Goal: Task Accomplishment & Management: Manage account settings

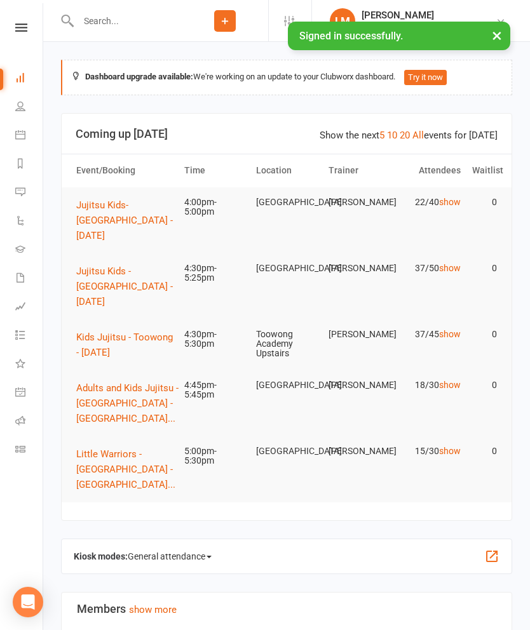
click at [447, 337] on link "show" at bounding box center [450, 334] width 22 height 10
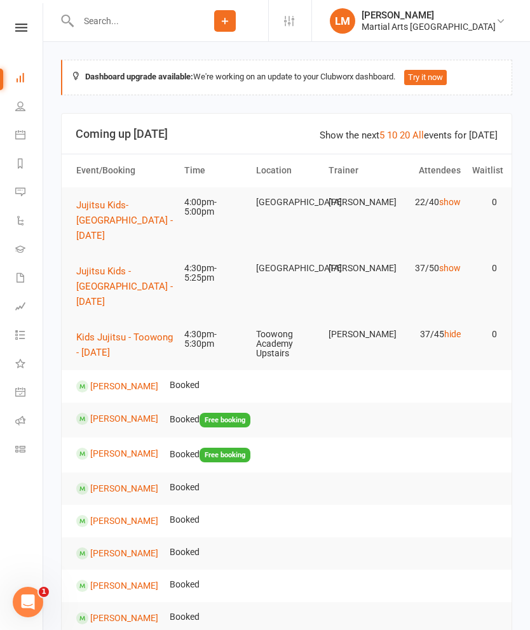
click at [140, 330] on button "Kids Jujitsu - Toowong - [DATE]" at bounding box center [124, 345] width 97 height 30
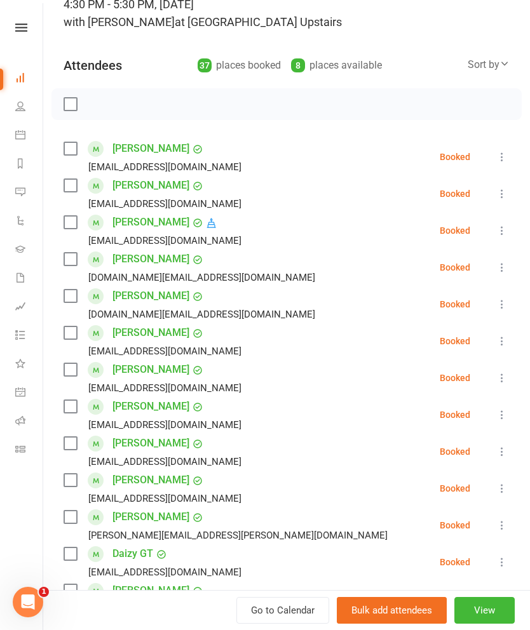
scroll to position [102, 0]
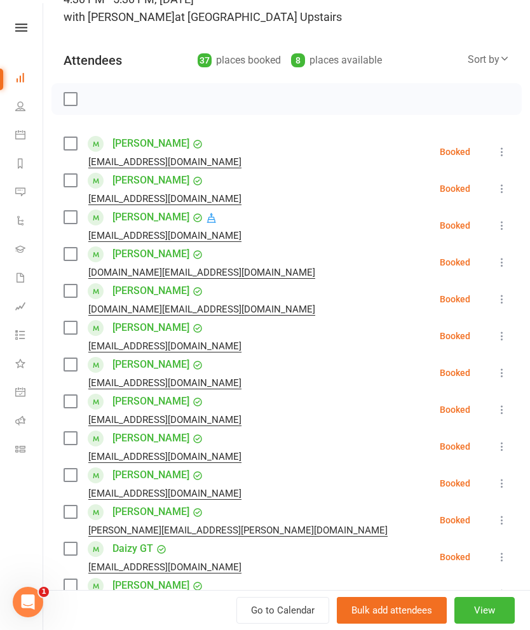
click at [83, 93] on div at bounding box center [286, 99] width 470 height 32
click at [61, 88] on div at bounding box center [286, 99] width 470 height 32
click at [71, 96] on label at bounding box center [70, 99] width 13 height 13
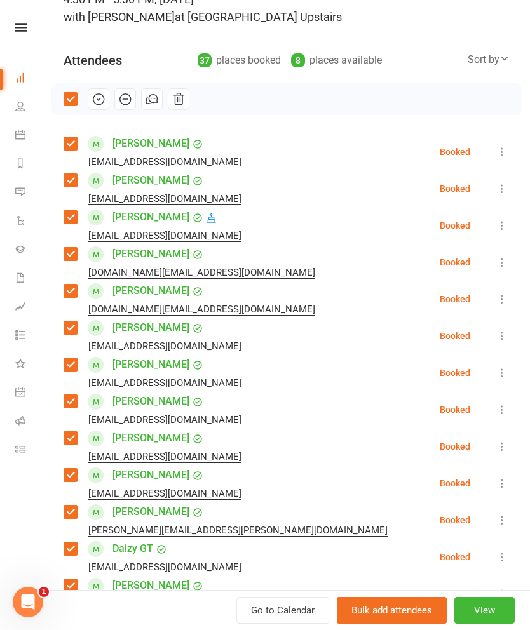
click at [67, 138] on label at bounding box center [70, 143] width 13 height 13
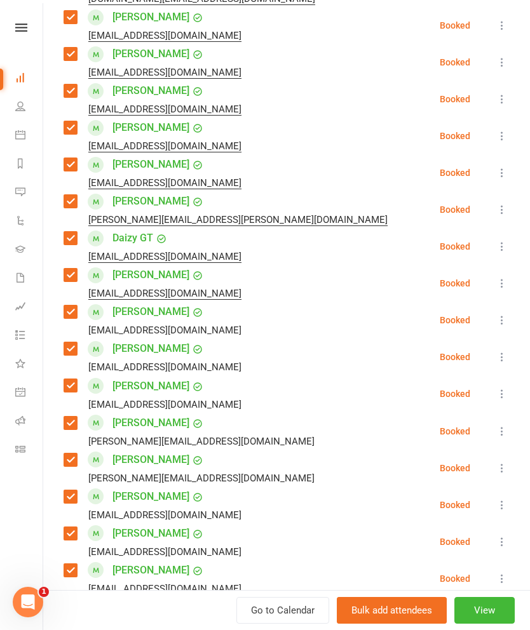
scroll to position [415, 0]
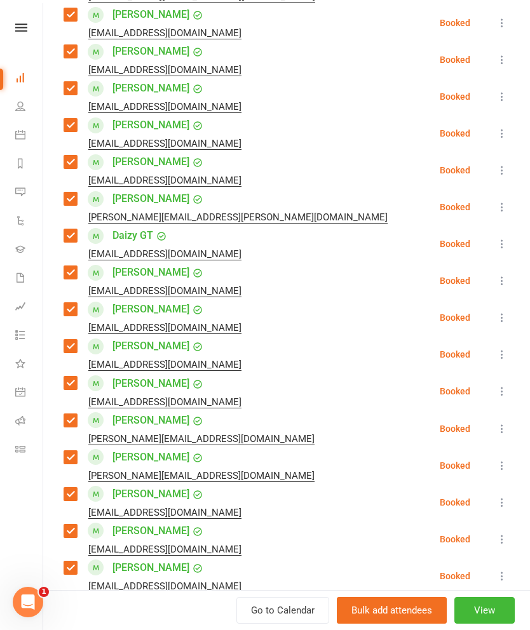
click at [76, 265] on div "[PERSON_NAME] Gudkovs [EMAIL_ADDRESS][DOMAIN_NAME]" at bounding box center [155, 280] width 183 height 37
click at [74, 268] on label at bounding box center [70, 272] width 13 height 13
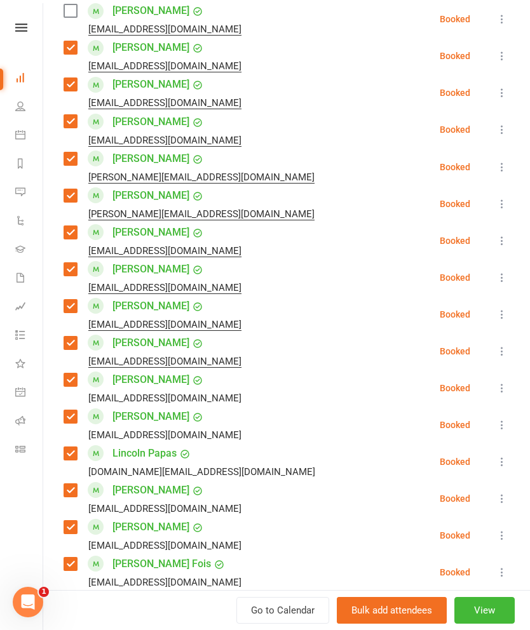
scroll to position [679, 0]
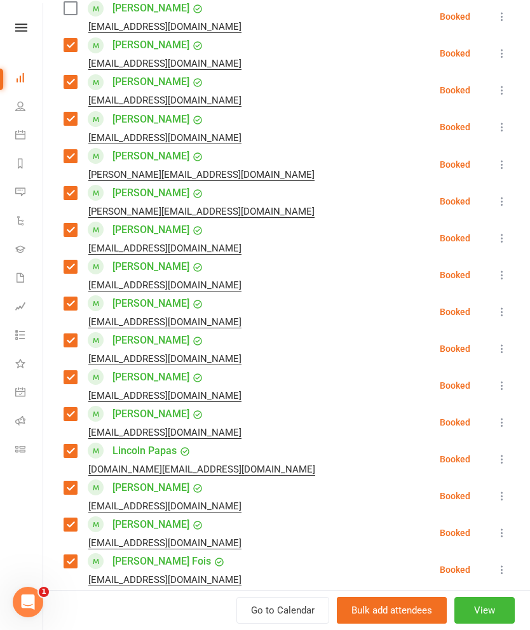
click at [73, 264] on label at bounding box center [70, 266] width 13 height 13
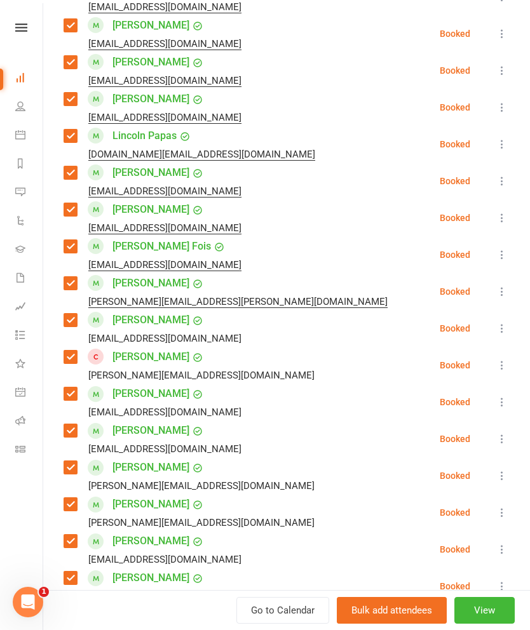
scroll to position [997, 0]
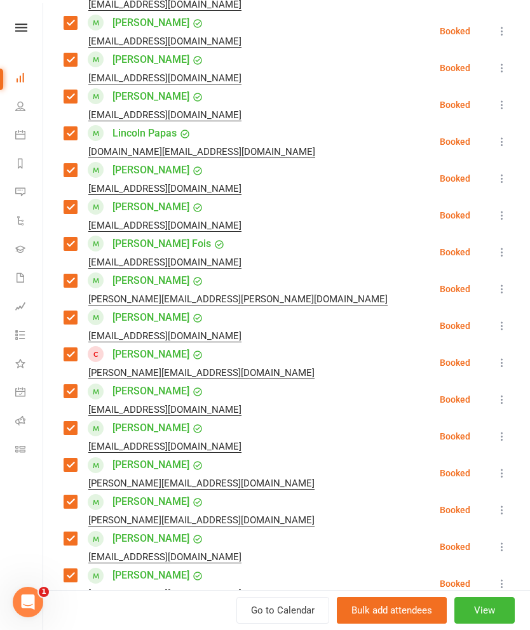
click at [71, 348] on label at bounding box center [70, 354] width 13 height 13
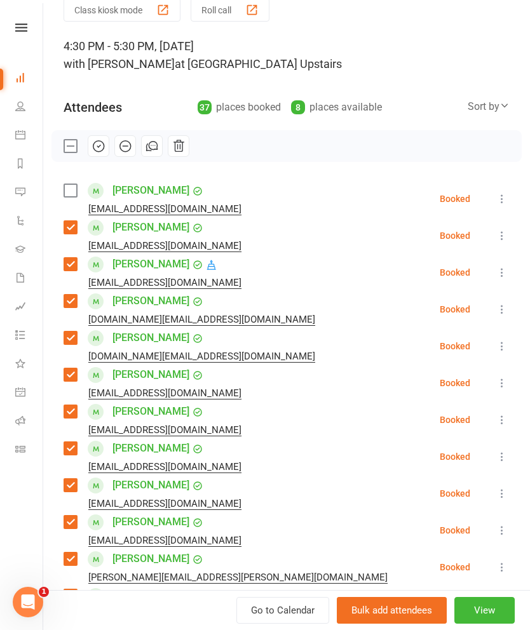
scroll to position [58, 0]
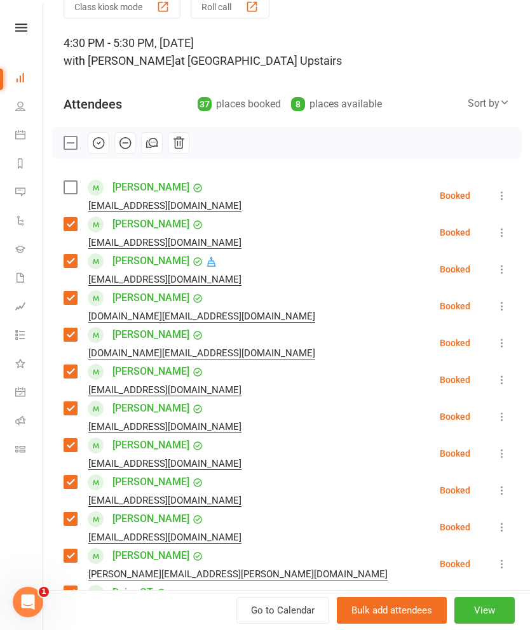
click at [107, 140] on button "button" at bounding box center [99, 143] width 22 height 22
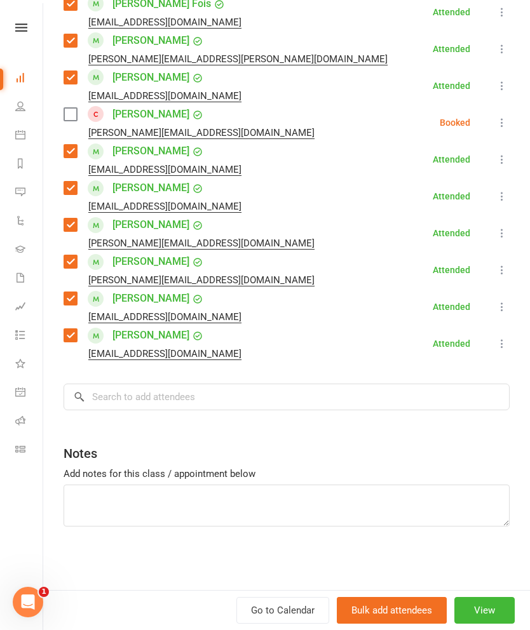
scroll to position [1237, 0]
click at [290, 395] on input "search" at bounding box center [287, 397] width 446 height 27
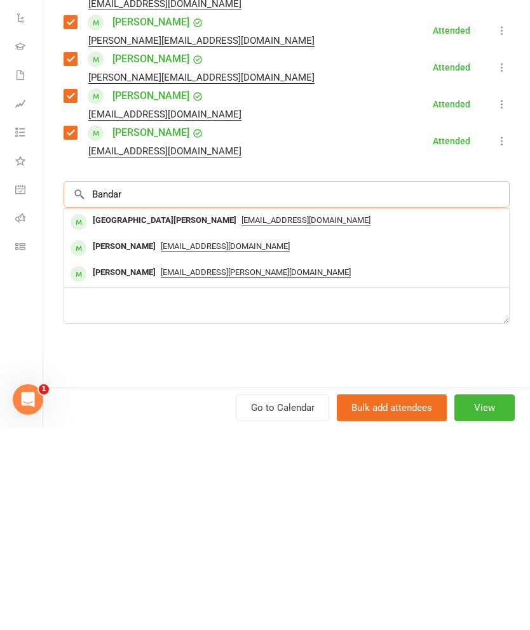
type input "Bandar"
click at [111, 414] on div "[GEOGRAPHIC_DATA][PERSON_NAME]" at bounding box center [165, 423] width 154 height 18
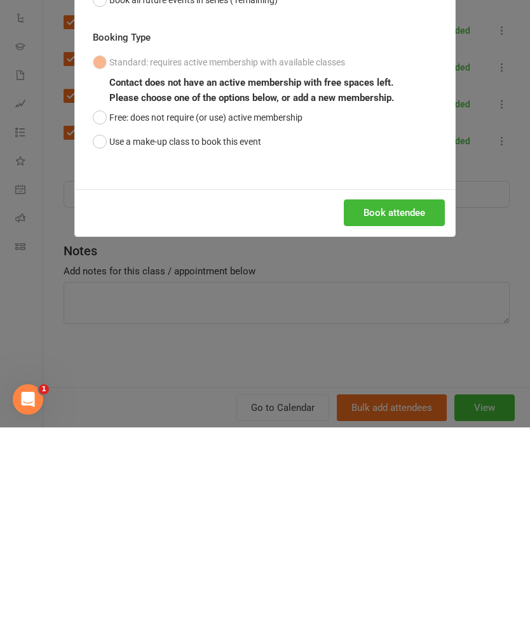
scroll to position [203, 0]
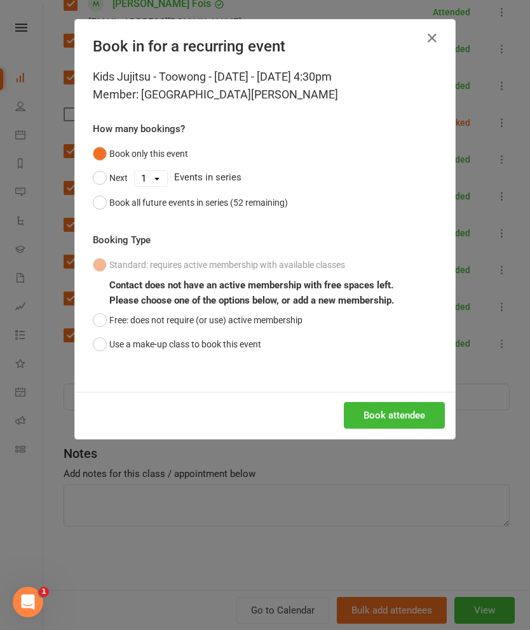
click at [394, 419] on button "Book attendee" at bounding box center [394, 415] width 101 height 27
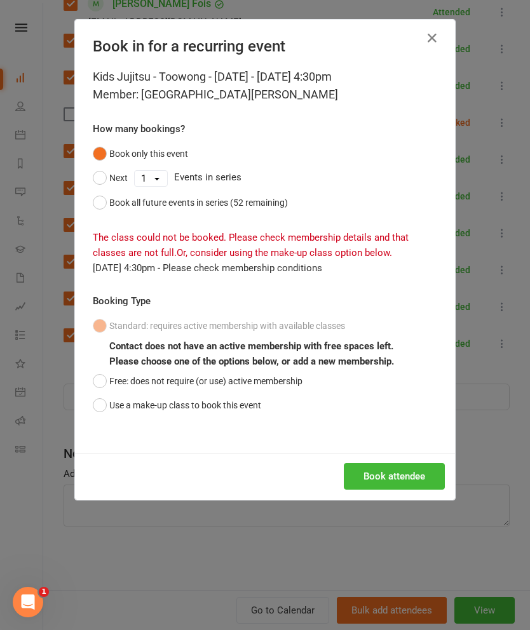
click at [188, 407] on button "Use a make-up class to book this event" at bounding box center [177, 405] width 168 height 24
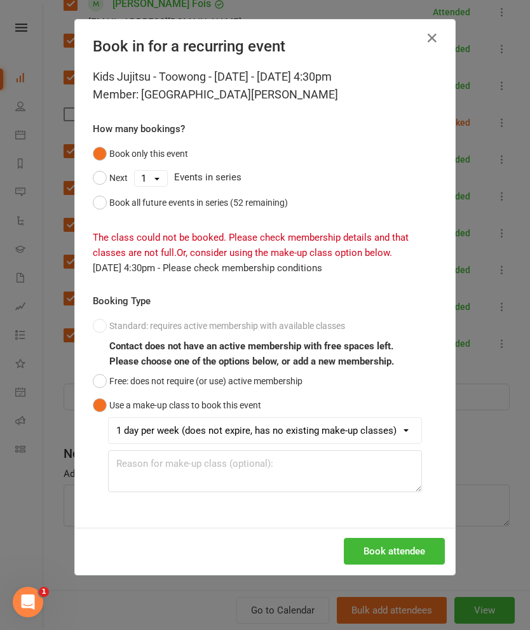
click at [411, 525] on div "Kids Jujitsu - Toowong - [DATE] - [DATE] 4:30pm Member: [GEOGRAPHIC_DATA][PERSO…" at bounding box center [265, 298] width 380 height 460
click at [407, 557] on button "Book attendee" at bounding box center [394, 551] width 101 height 27
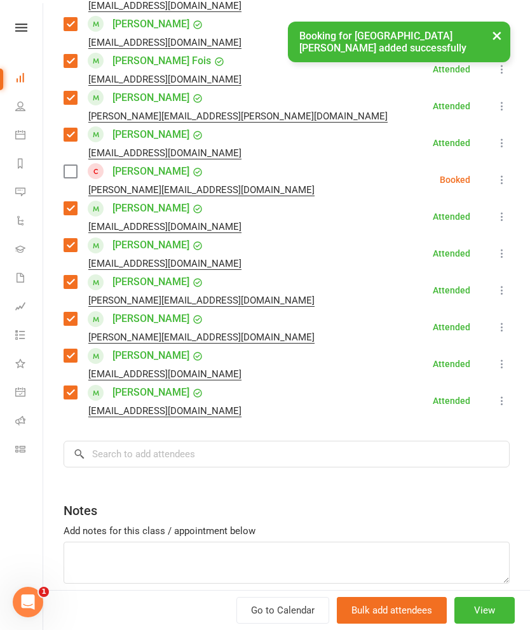
click at [271, 392] on li "[PERSON_NAME] [EMAIL_ADDRESS][DOMAIN_NAME] Attended More info Remove [PERSON_NA…" at bounding box center [287, 400] width 446 height 37
click at [356, 441] on input "search" at bounding box center [287, 454] width 446 height 27
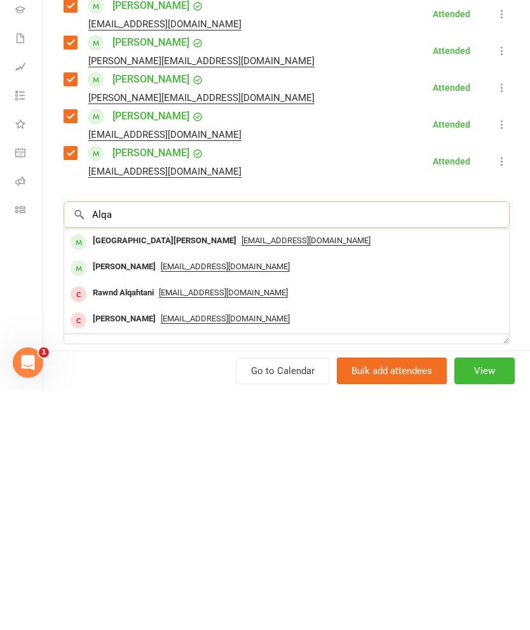
type input "Alqa"
click at [125, 497] on div "[PERSON_NAME]" at bounding box center [124, 506] width 73 height 18
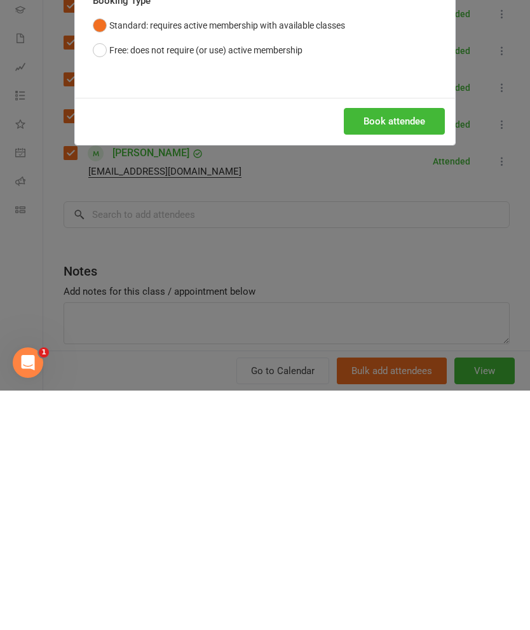
scroll to position [442, 0]
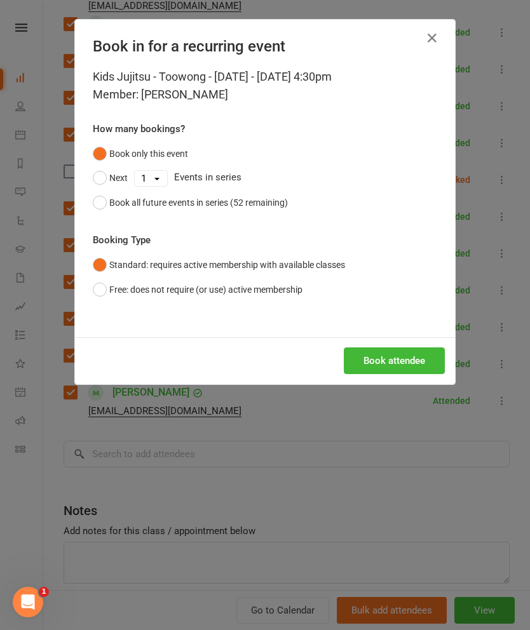
click at [395, 362] on button "Book attendee" at bounding box center [394, 360] width 101 height 27
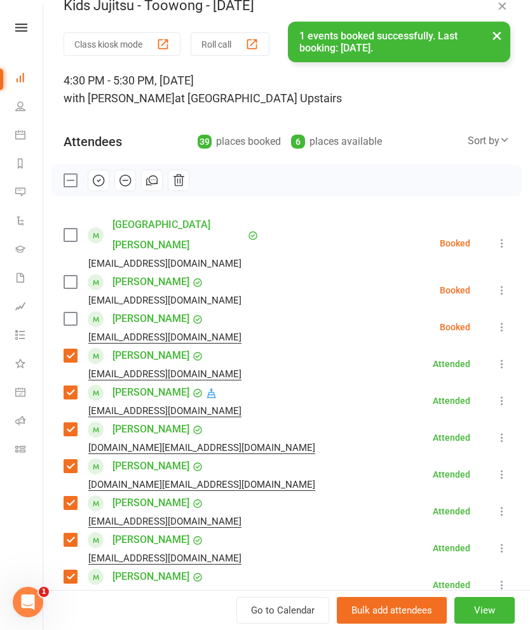
scroll to position [21, 0]
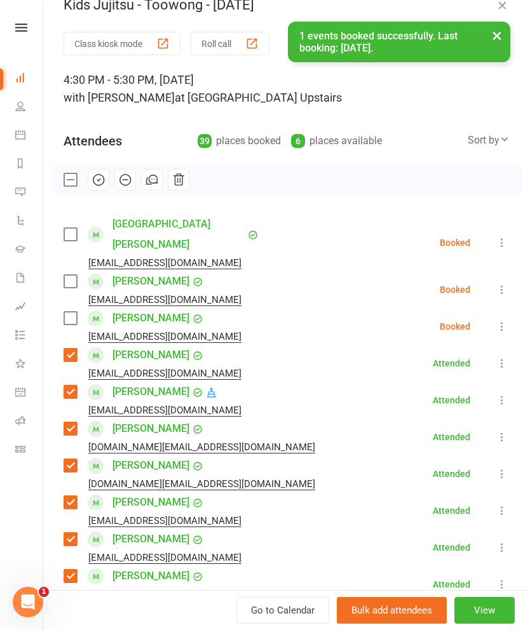
click at [71, 275] on label at bounding box center [70, 281] width 13 height 13
click at [74, 228] on label at bounding box center [70, 234] width 13 height 13
click at [100, 186] on icon "button" at bounding box center [98, 180] width 14 height 14
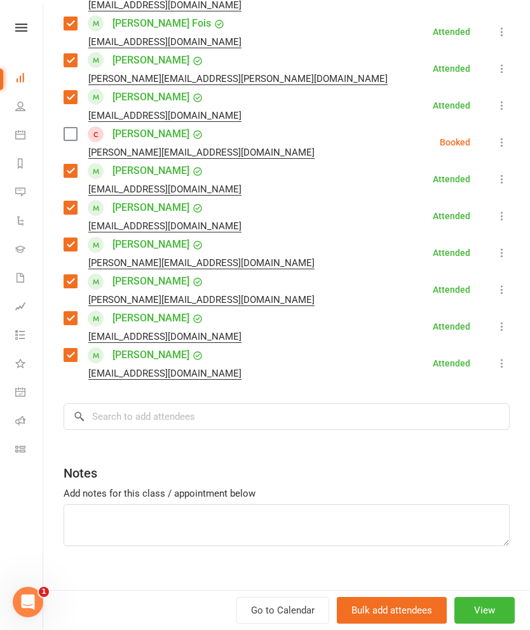
scroll to position [1311, 0]
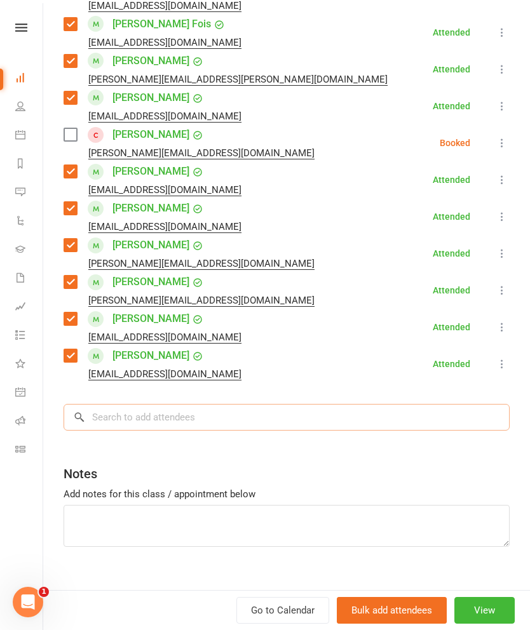
click at [353, 404] on input "search" at bounding box center [287, 417] width 446 height 27
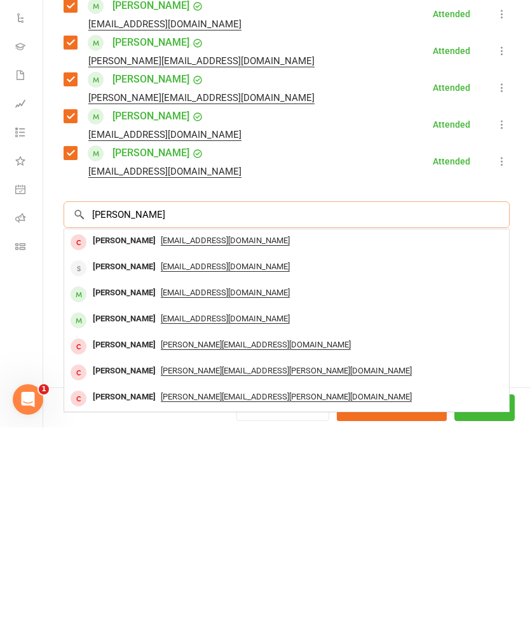
type input "[PERSON_NAME]"
click at [114, 487] on div "[PERSON_NAME]" at bounding box center [124, 496] width 73 height 18
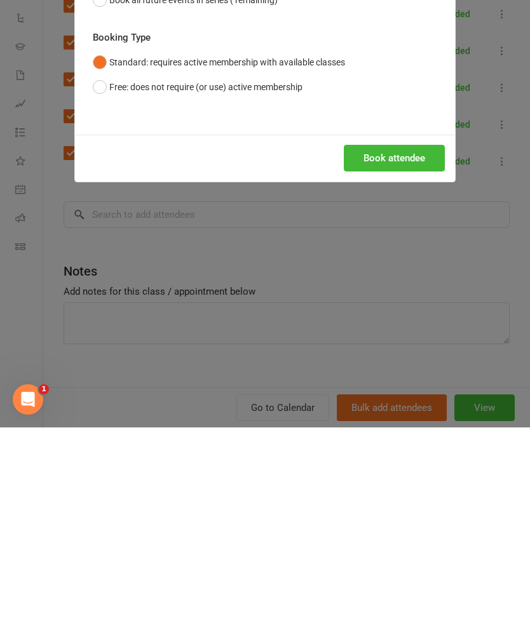
scroll to position [645, 0]
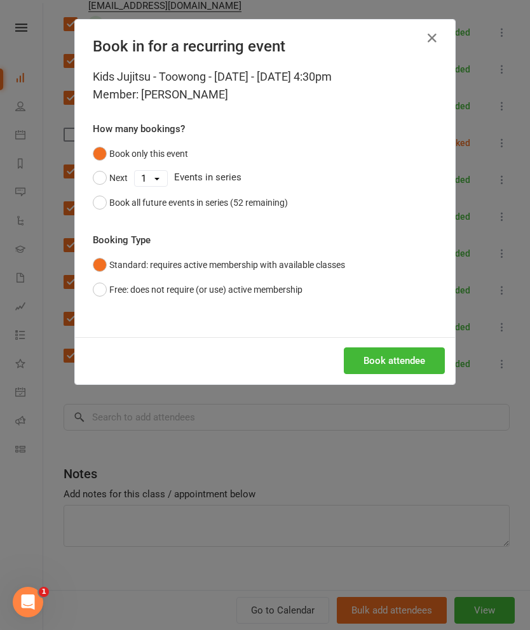
click at [406, 355] on button "Book attendee" at bounding box center [394, 360] width 101 height 27
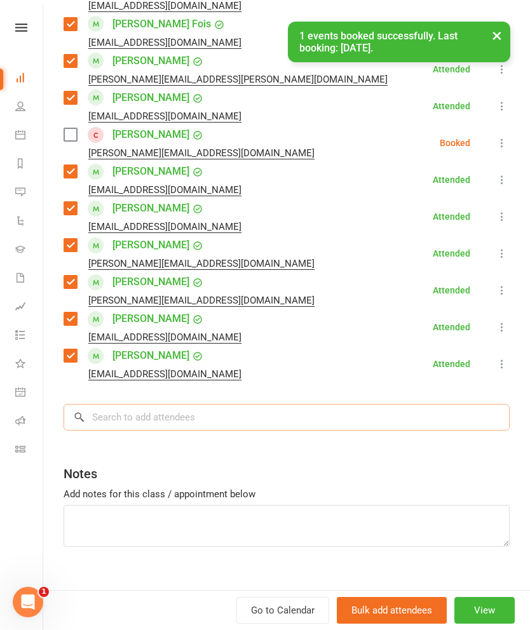
click at [325, 405] on input "search" at bounding box center [287, 417] width 446 height 27
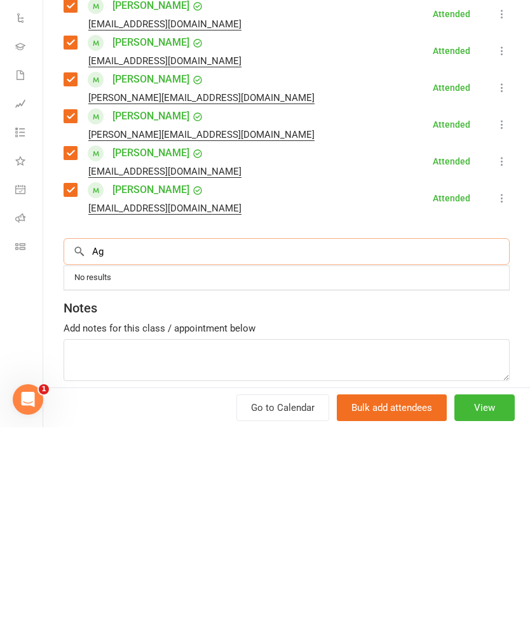
type input "A"
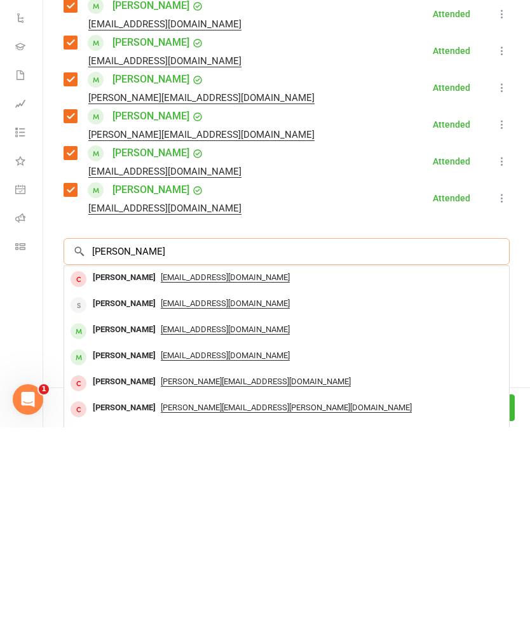
type input "[PERSON_NAME]"
click at [123, 550] on div "[PERSON_NAME]" at bounding box center [124, 559] width 73 height 18
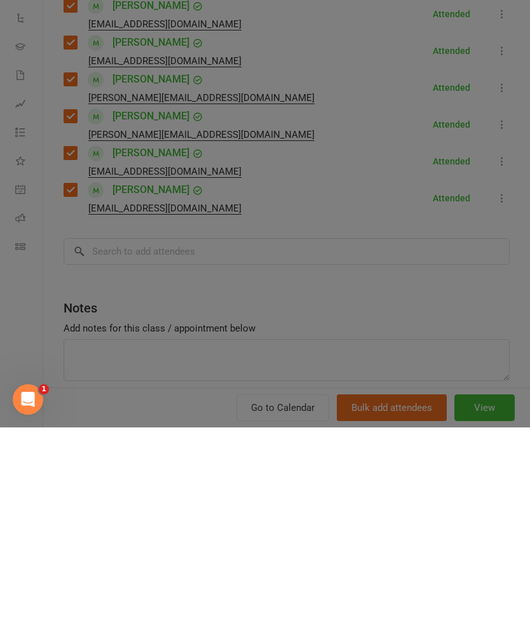
scroll to position [847, 0]
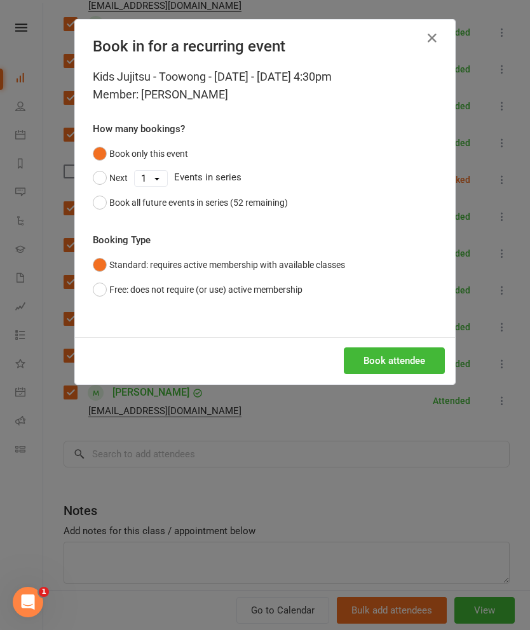
click at [396, 353] on button "Book attendee" at bounding box center [394, 360] width 101 height 27
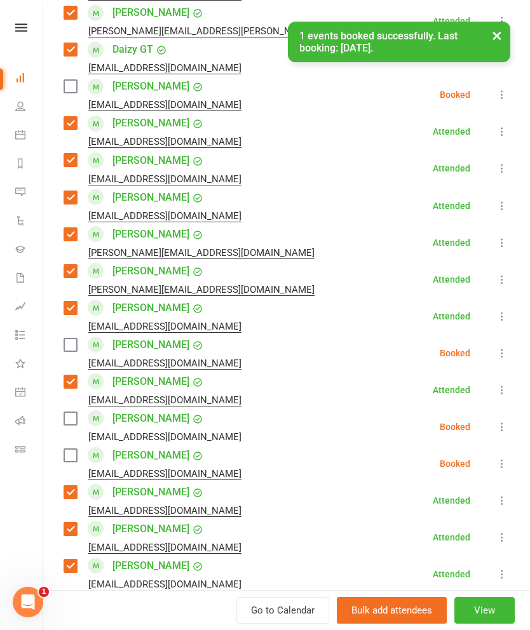
scroll to position [668, 0]
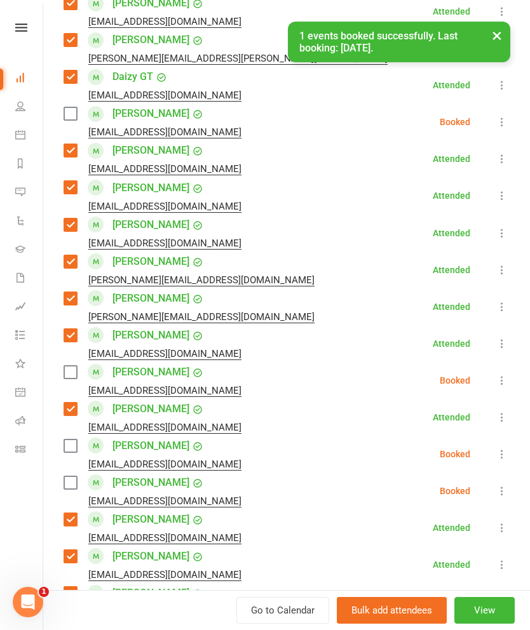
click at [73, 476] on label at bounding box center [70, 482] width 13 height 13
click at [76, 440] on label at bounding box center [70, 446] width 13 height 13
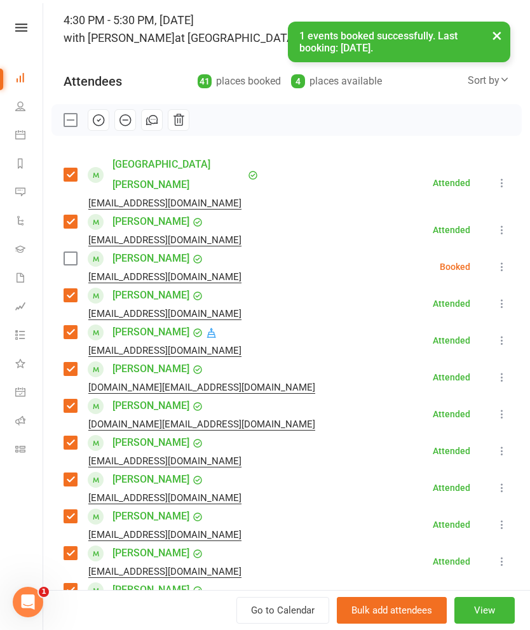
scroll to position [83, 0]
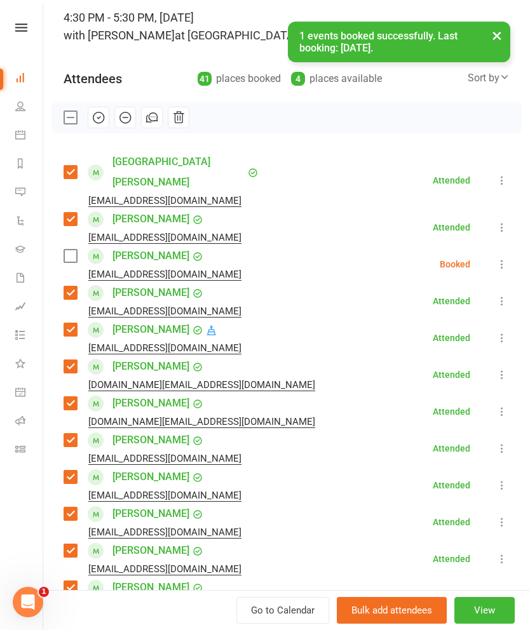
click at [106, 120] on button "button" at bounding box center [99, 118] width 22 height 22
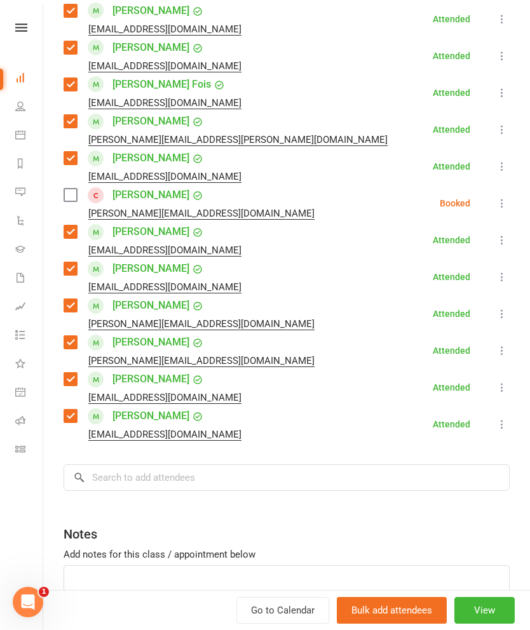
scroll to position [1323, 0]
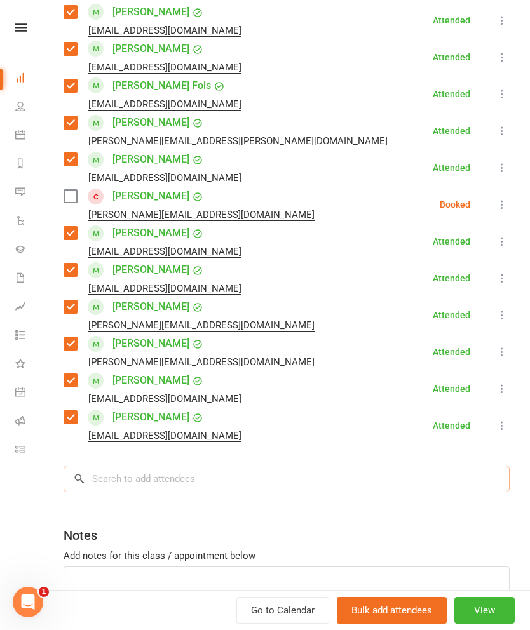
click at [300, 466] on input "search" at bounding box center [287, 479] width 446 height 27
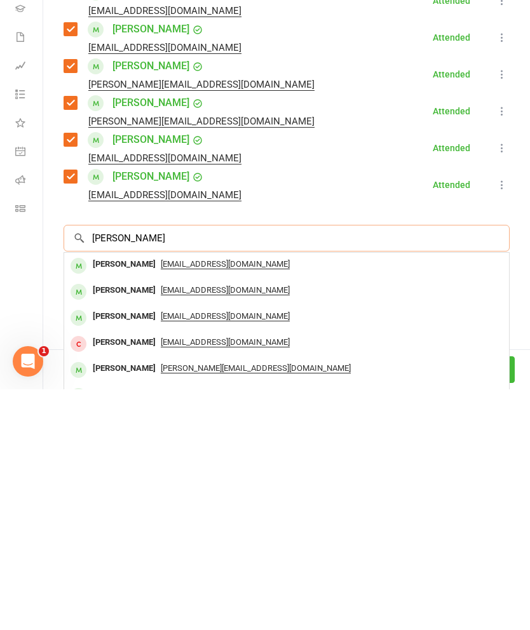
type input "[PERSON_NAME]"
click at [119, 522] on div "[PERSON_NAME]" at bounding box center [124, 531] width 73 height 18
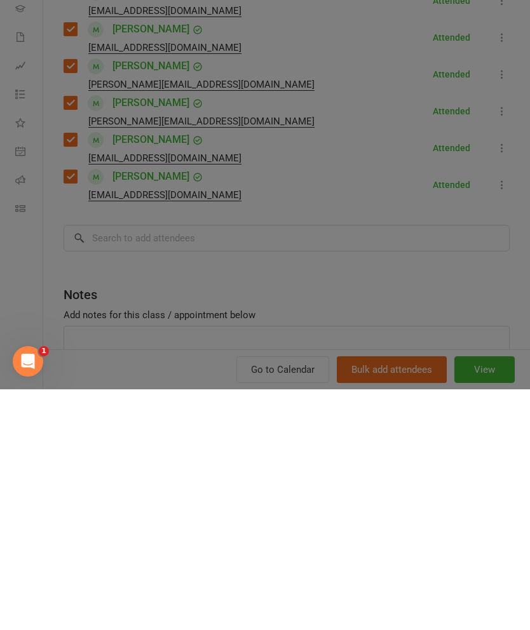
scroll to position [1112, 0]
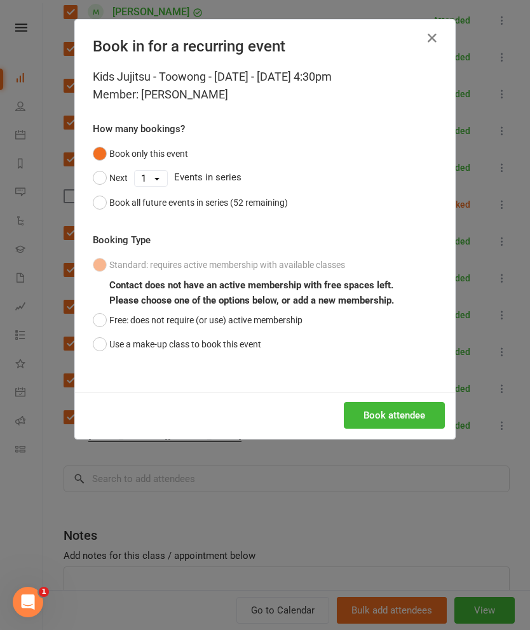
click at [392, 414] on button "Book attendee" at bounding box center [394, 415] width 101 height 27
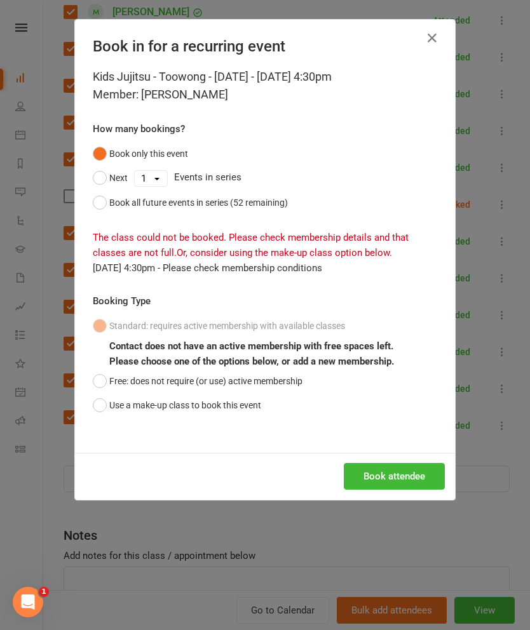
click at [185, 401] on button "Use a make-up class to book this event" at bounding box center [177, 405] width 168 height 24
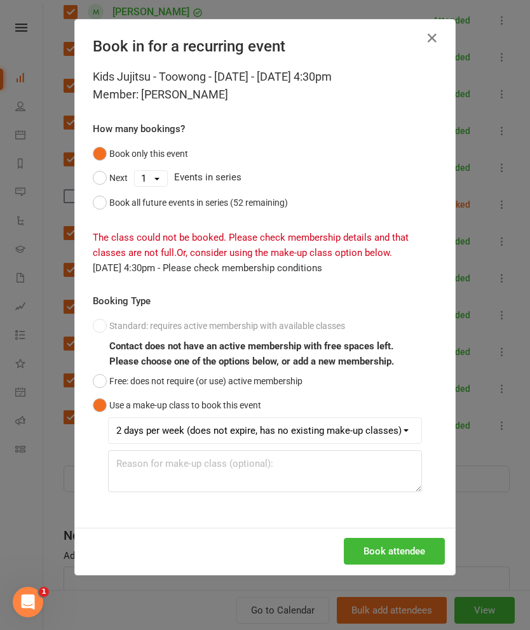
click at [391, 548] on button "Book attendee" at bounding box center [394, 551] width 101 height 27
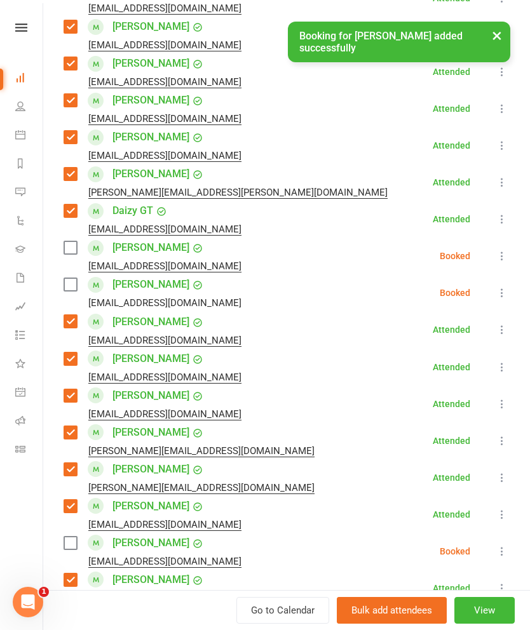
scroll to position [534, 0]
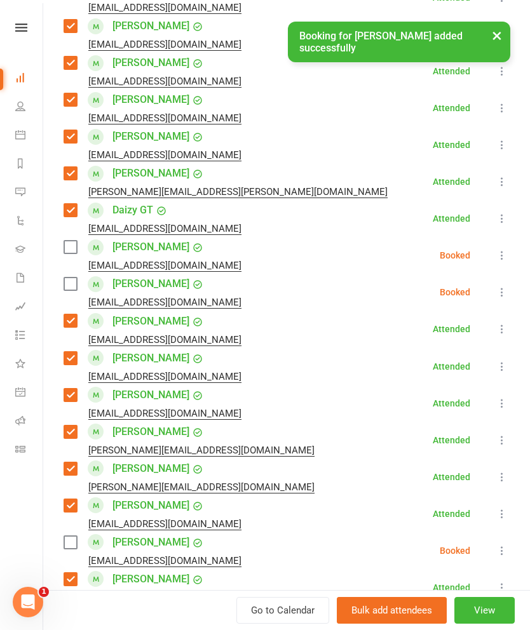
click at [83, 274] on div "[PERSON_NAME] [EMAIL_ADDRESS][DOMAIN_NAME]" at bounding box center [155, 292] width 183 height 37
click at [69, 278] on label at bounding box center [70, 284] width 13 height 13
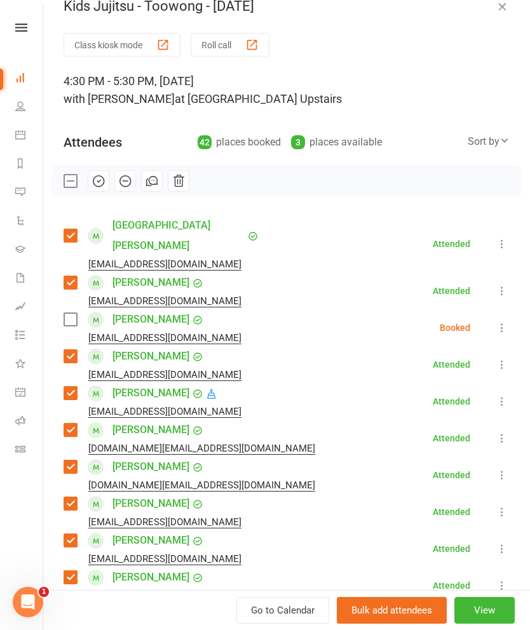
scroll to position [22, 0]
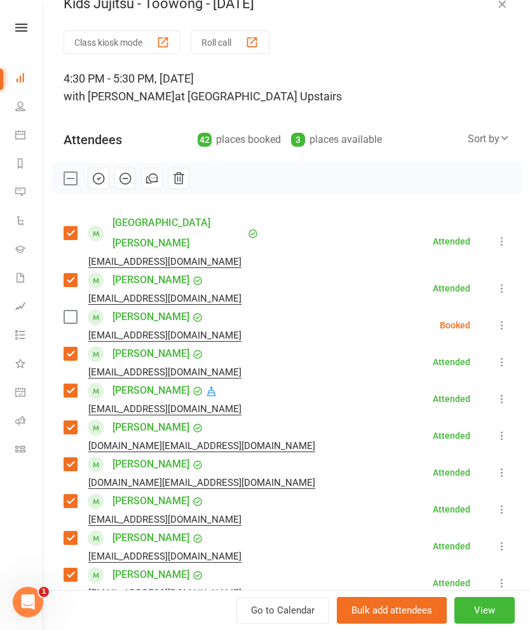
click at [105, 179] on button "button" at bounding box center [99, 179] width 22 height 22
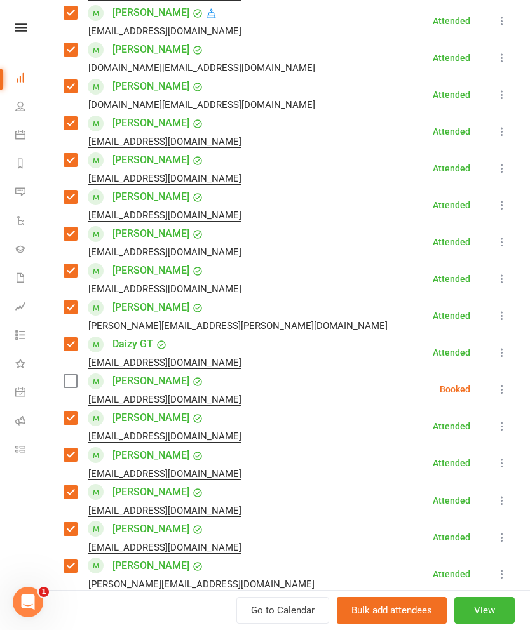
scroll to position [400, 0]
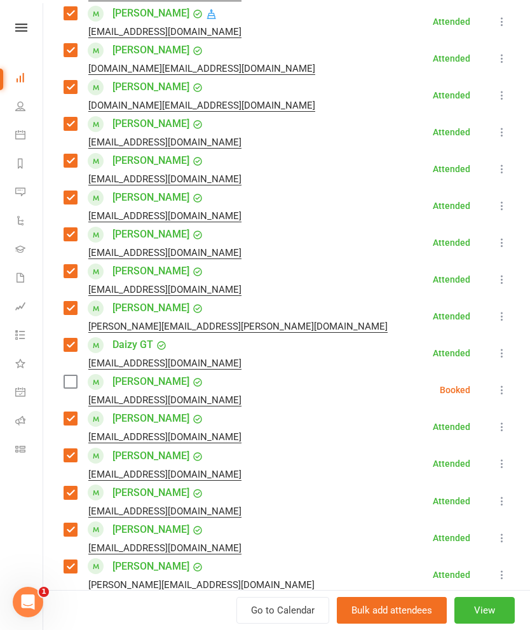
click at [67, 265] on label at bounding box center [70, 271] width 13 height 13
click at [76, 302] on label at bounding box center [70, 308] width 13 height 13
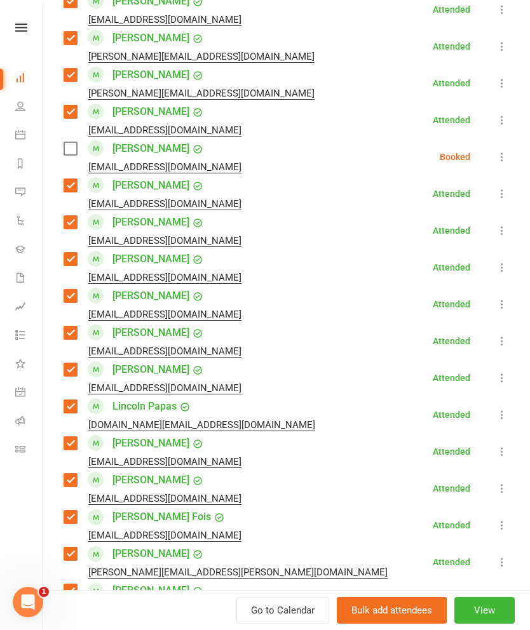
scroll to position [932, 0]
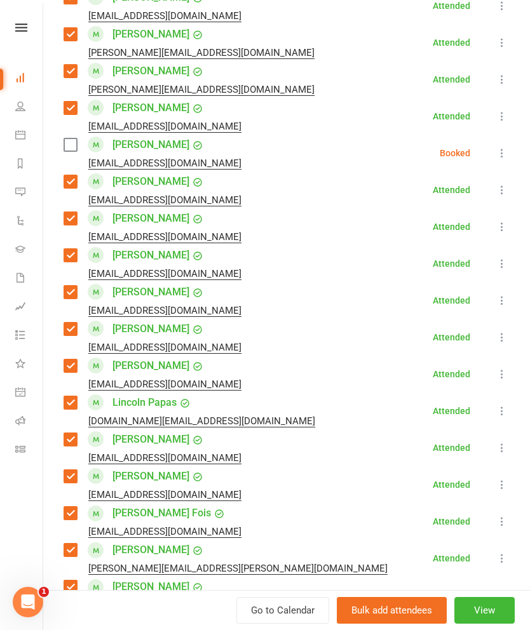
click at [71, 360] on label at bounding box center [70, 366] width 13 height 13
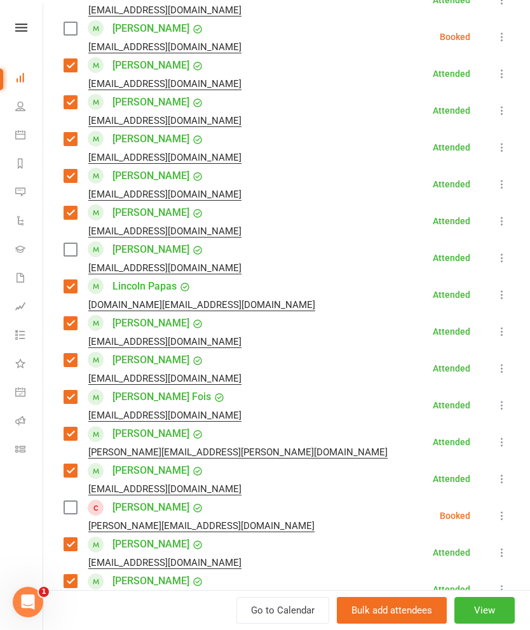
scroll to position [1048, 0]
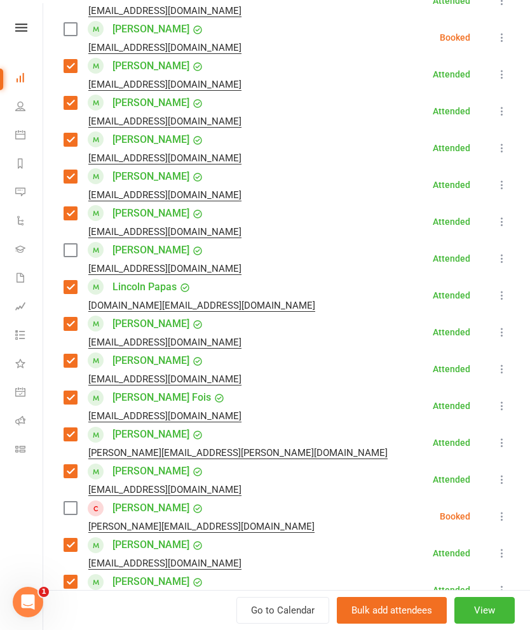
click at [76, 354] on label at bounding box center [70, 360] width 13 height 13
click at [69, 318] on label at bounding box center [70, 324] width 13 height 13
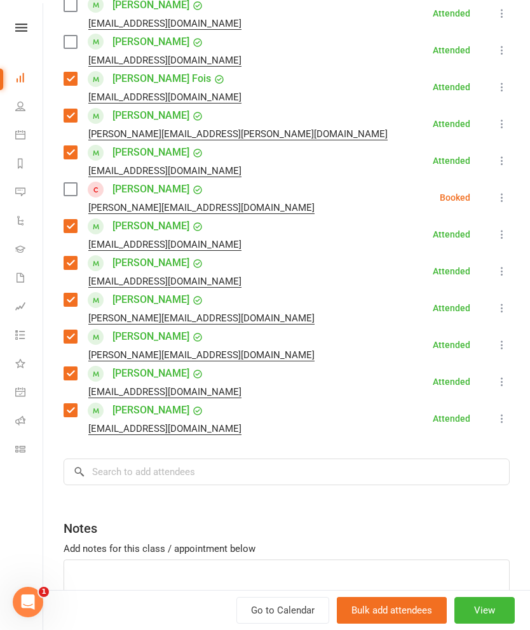
scroll to position [1361, 0]
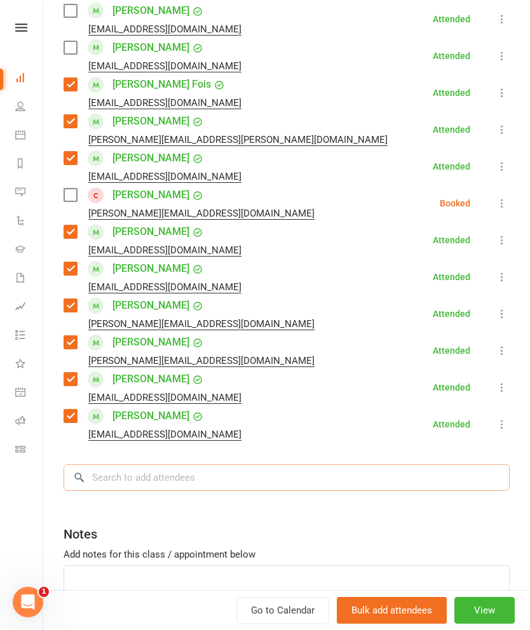
click at [242, 464] on input "search" at bounding box center [287, 477] width 446 height 27
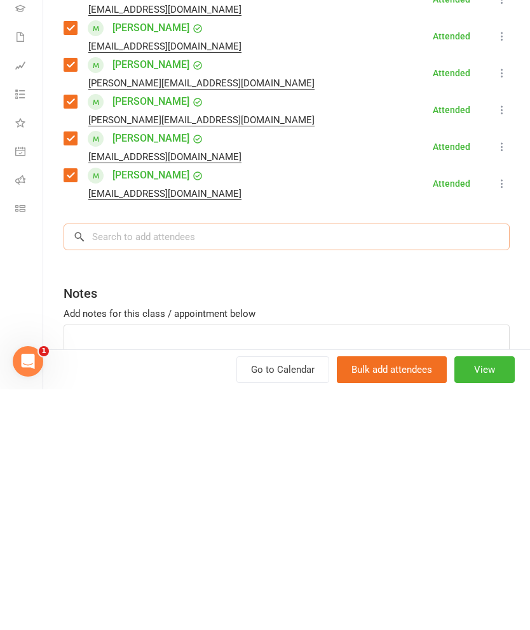
type input "G"
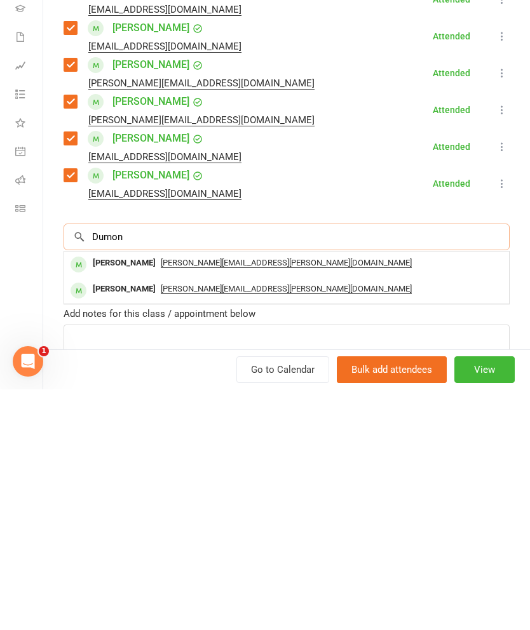
type input "Dumon"
click at [108, 495] on div "[PERSON_NAME]" at bounding box center [124, 504] width 73 height 18
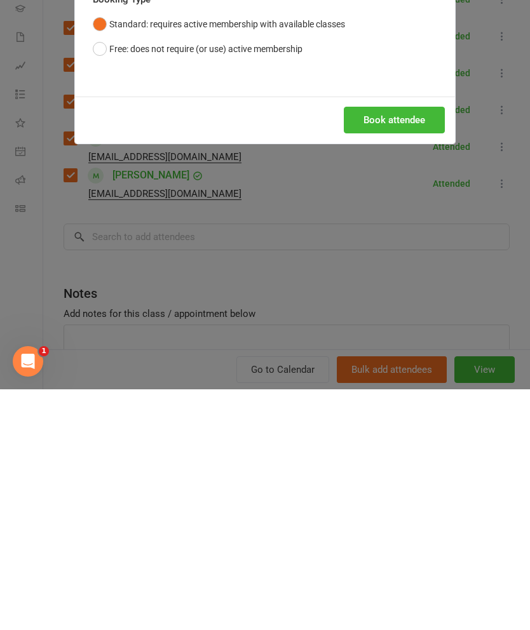
scroll to position [1375, 0]
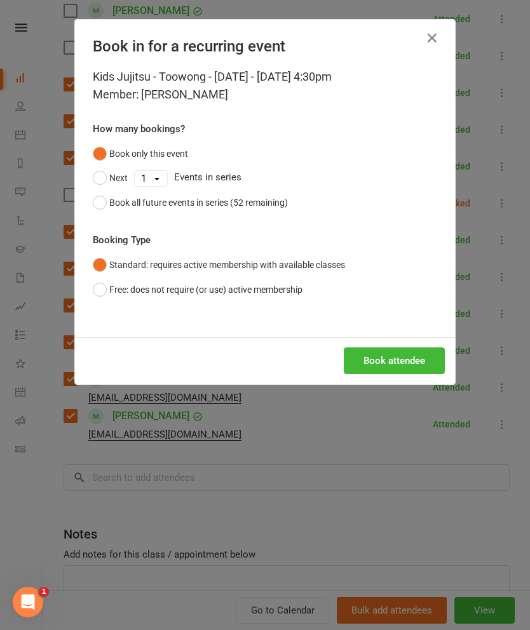
click at [375, 351] on button "Book attendee" at bounding box center [394, 360] width 101 height 27
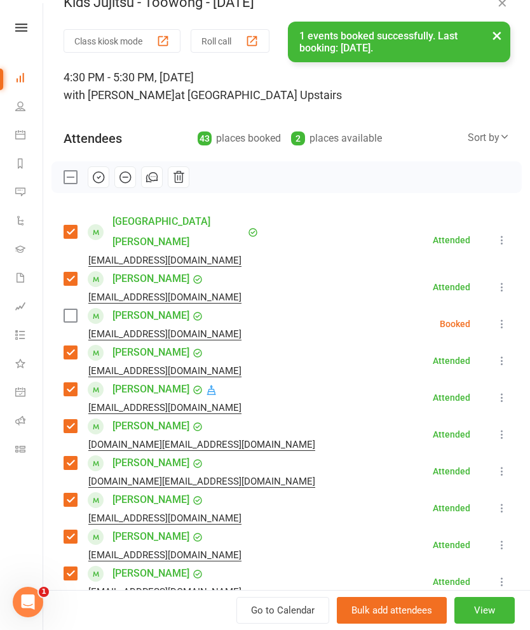
scroll to position [25, 0]
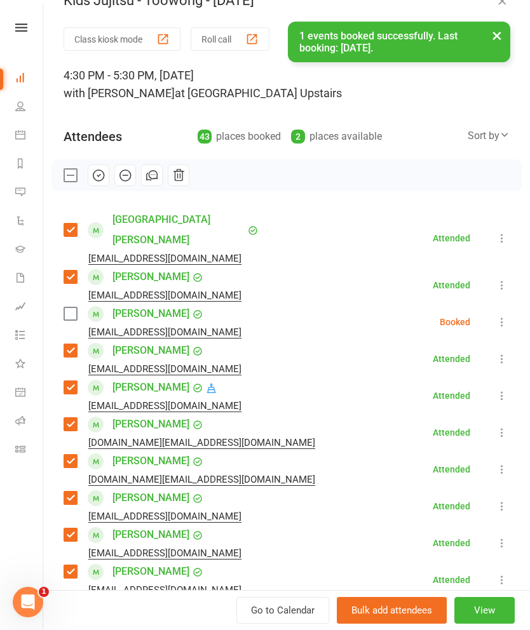
click at [97, 172] on icon "button" at bounding box center [98, 175] width 14 height 14
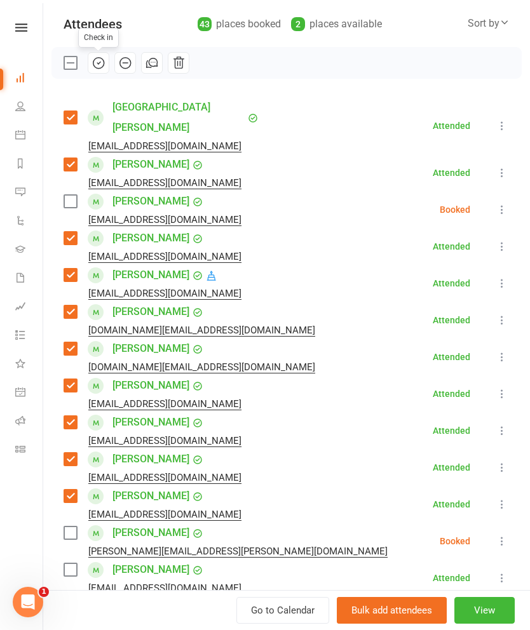
scroll to position [137, 0]
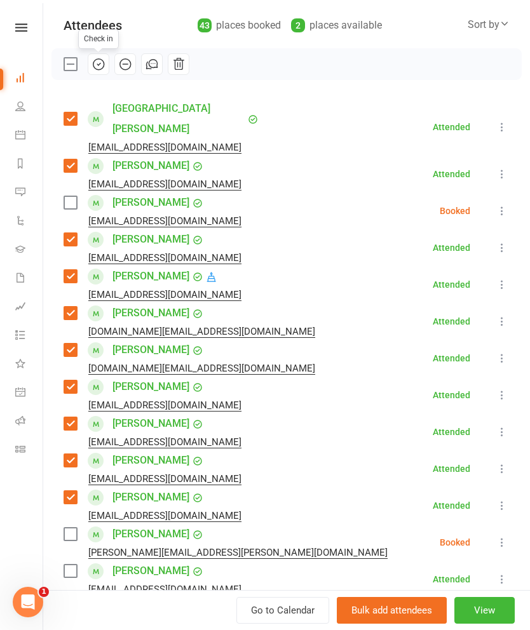
click at [70, 62] on label at bounding box center [70, 64] width 13 height 13
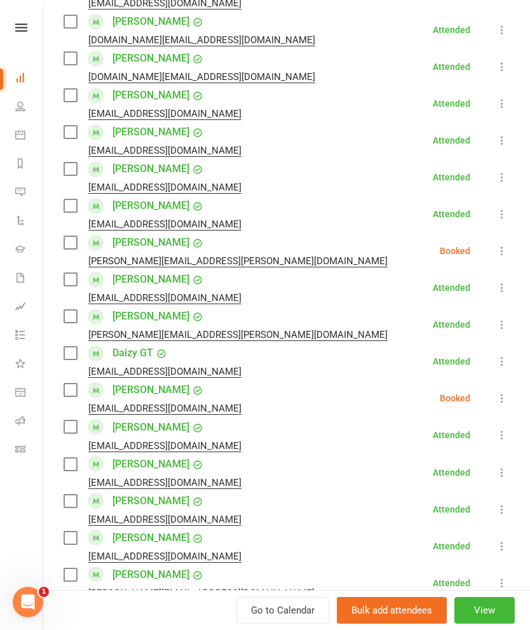
scroll to position [427, 0]
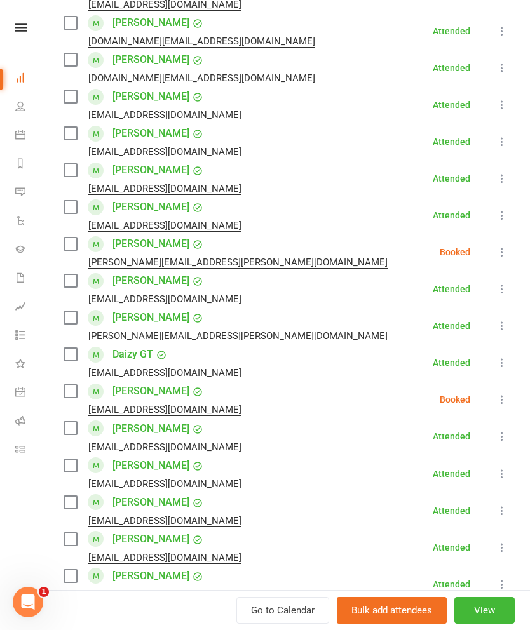
click at [68, 311] on label at bounding box center [70, 317] width 13 height 13
click at [73, 274] on label at bounding box center [70, 280] width 13 height 13
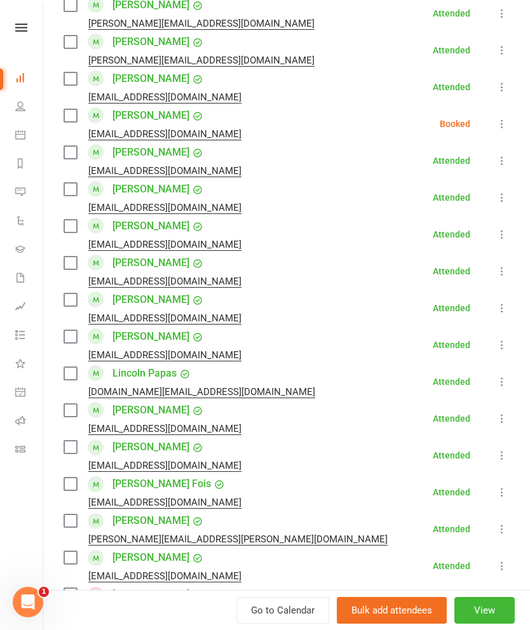
scroll to position [997, 0]
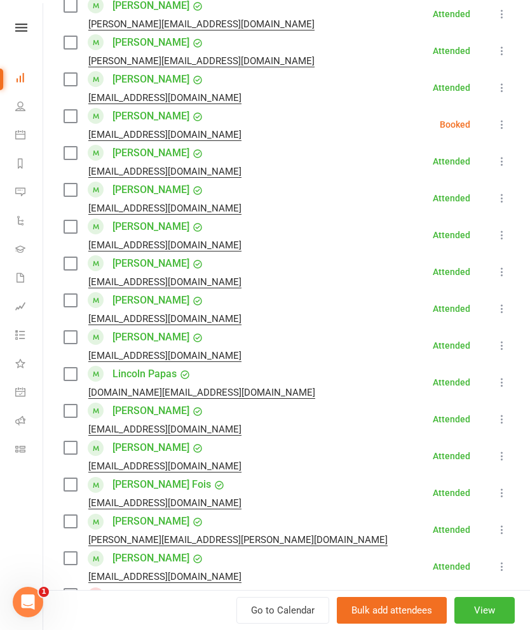
click at [73, 405] on label at bounding box center [70, 411] width 13 height 13
click at [64, 331] on label at bounding box center [70, 337] width 13 height 13
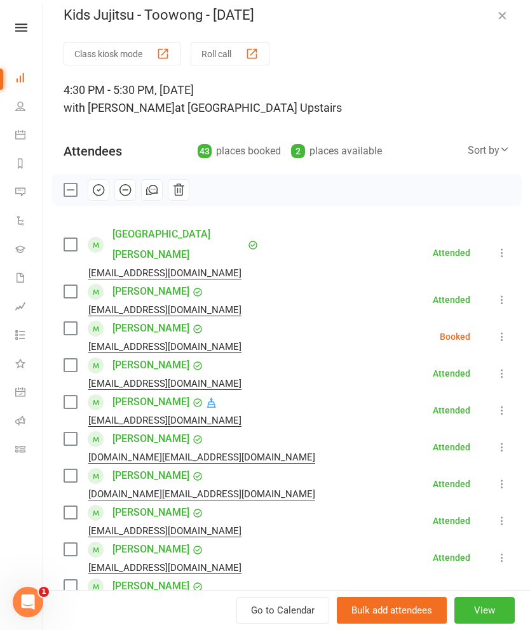
scroll to position [11, 0]
click at [125, 190] on icon "button" at bounding box center [125, 189] width 14 height 14
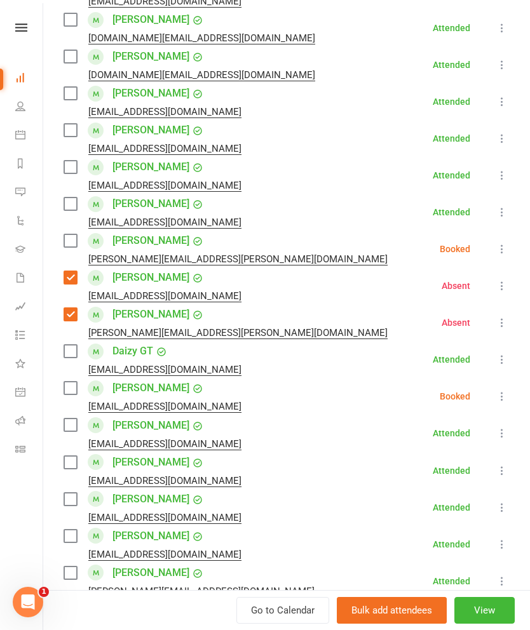
scroll to position [430, 0]
click at [73, 271] on label at bounding box center [70, 277] width 13 height 13
click at [76, 308] on label at bounding box center [70, 314] width 13 height 13
click at [76, 234] on label at bounding box center [70, 240] width 13 height 13
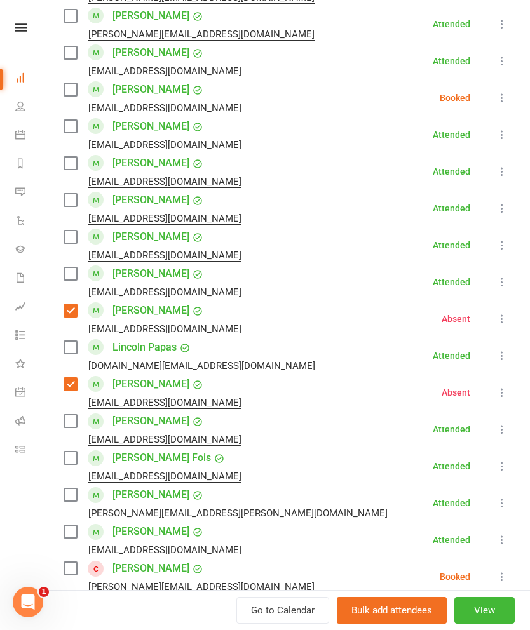
scroll to position [1023, 0]
click at [67, 379] on label at bounding box center [70, 385] width 13 height 13
click at [76, 379] on label at bounding box center [70, 385] width 13 height 13
click at [65, 379] on label at bounding box center [70, 385] width 13 height 13
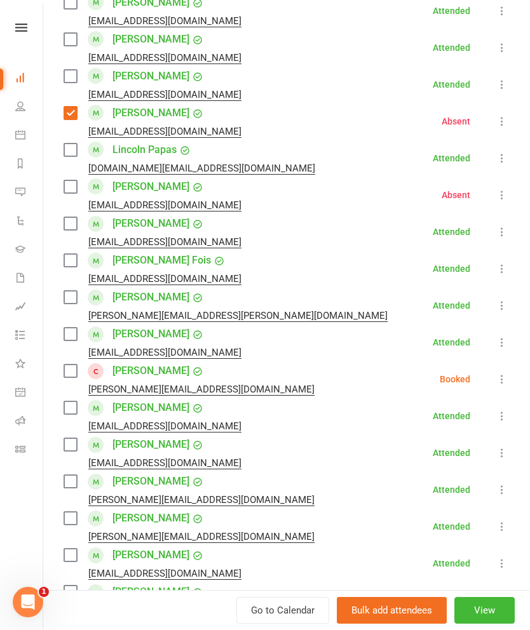
scroll to position [1221, 0]
click at [84, 361] on div "[PERSON_NAME] [PERSON_NAME][EMAIL_ADDRESS][DOMAIN_NAME]" at bounding box center [192, 379] width 256 height 37
click at [71, 365] on label at bounding box center [70, 371] width 13 height 13
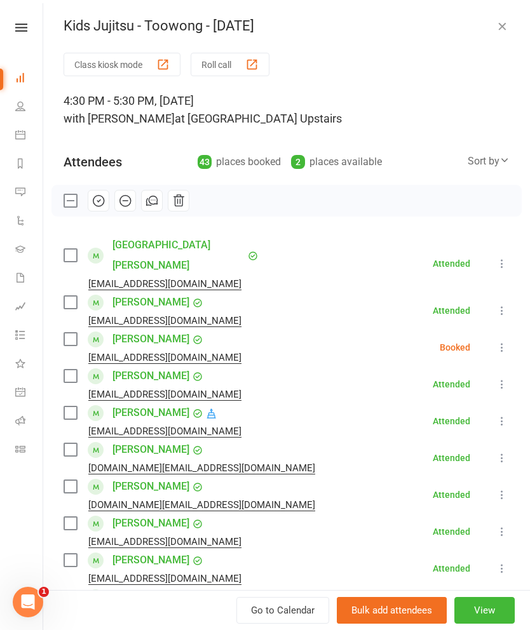
scroll to position [0, 0]
click at [100, 210] on button "button" at bounding box center [99, 201] width 22 height 22
click at [504, 20] on icon "button" at bounding box center [502, 26] width 13 height 13
